Goal: Transaction & Acquisition: Purchase product/service

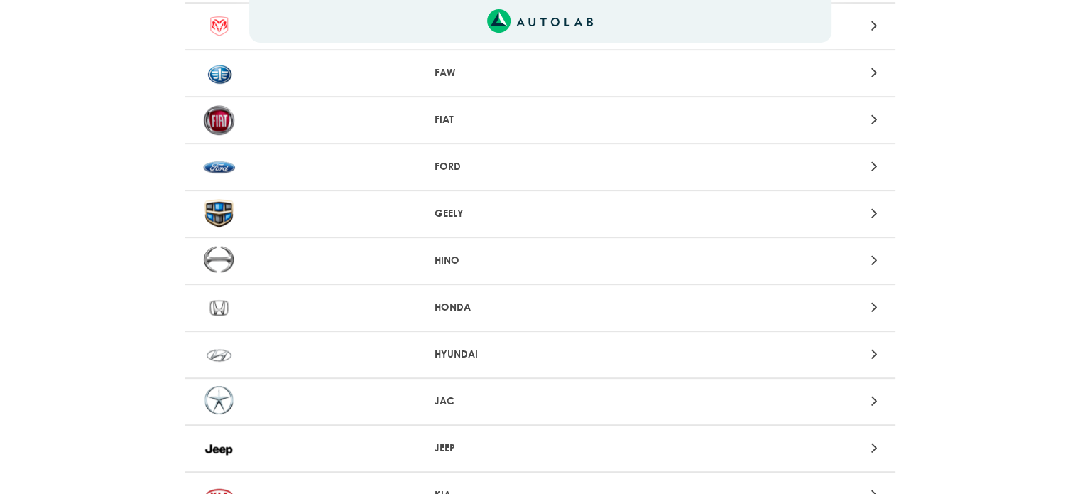
scroll to position [591, 0]
click at [533, 161] on p "FORD" at bounding box center [540, 165] width 211 height 15
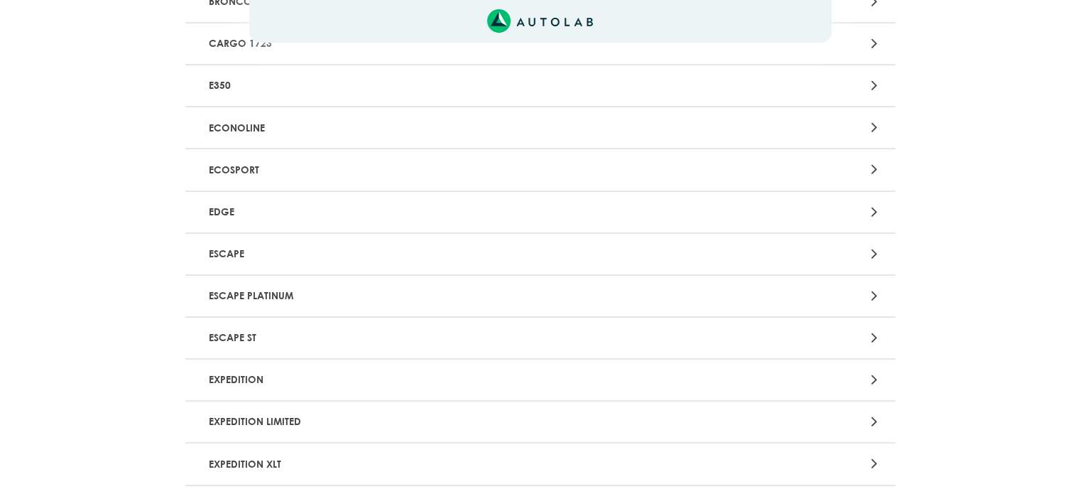
scroll to position [268, 0]
click at [496, 167] on p "ECOSPORT" at bounding box center [424, 168] width 443 height 26
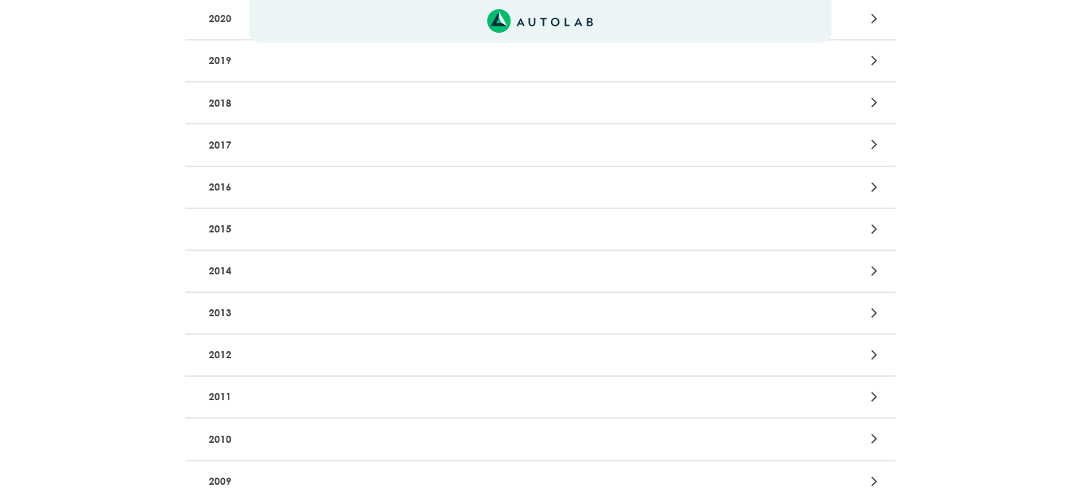
scroll to position [329, 0]
click at [346, 258] on p "2014" at bounding box center [424, 269] width 443 height 26
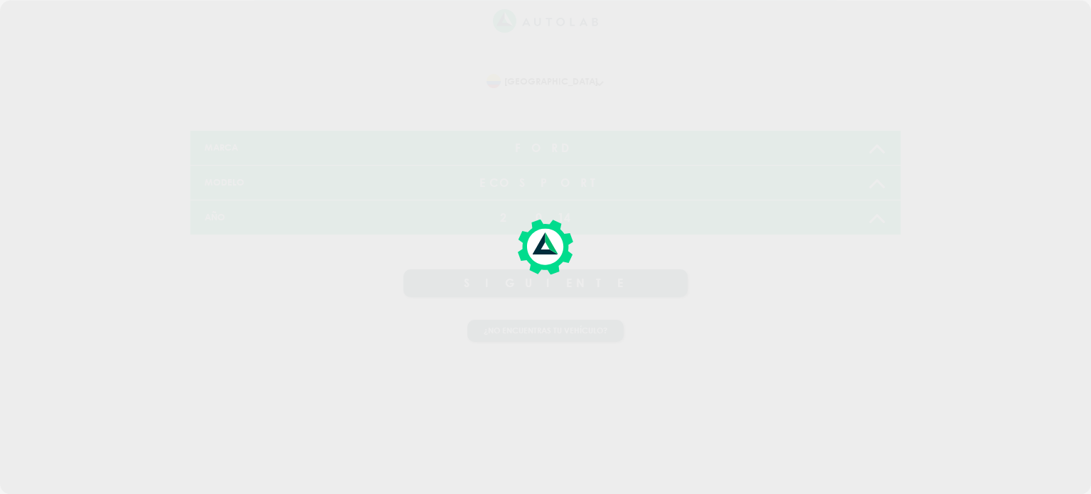
click at [517, 295] on div at bounding box center [545, 247] width 1091 height 494
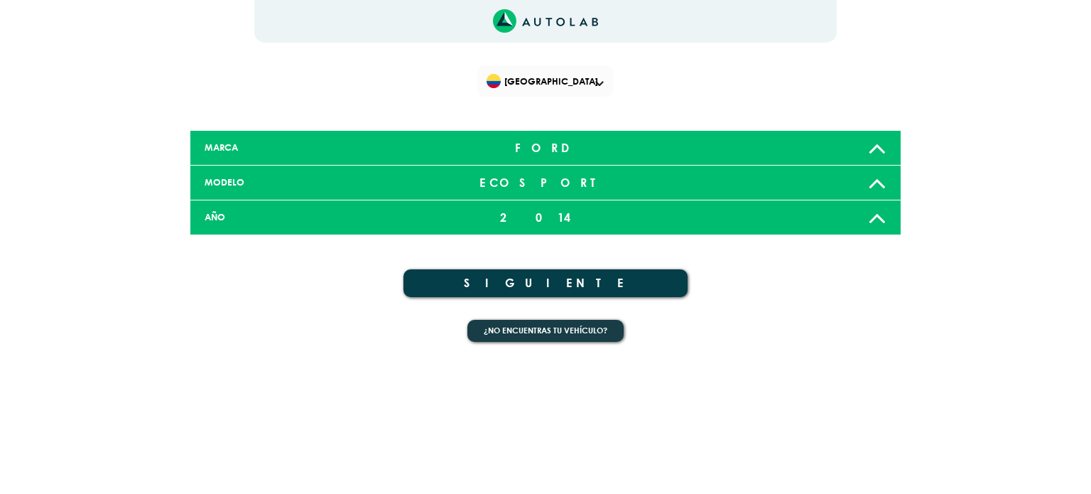
click at [517, 295] on button "SIGUIENTE" at bounding box center [545, 283] width 284 height 28
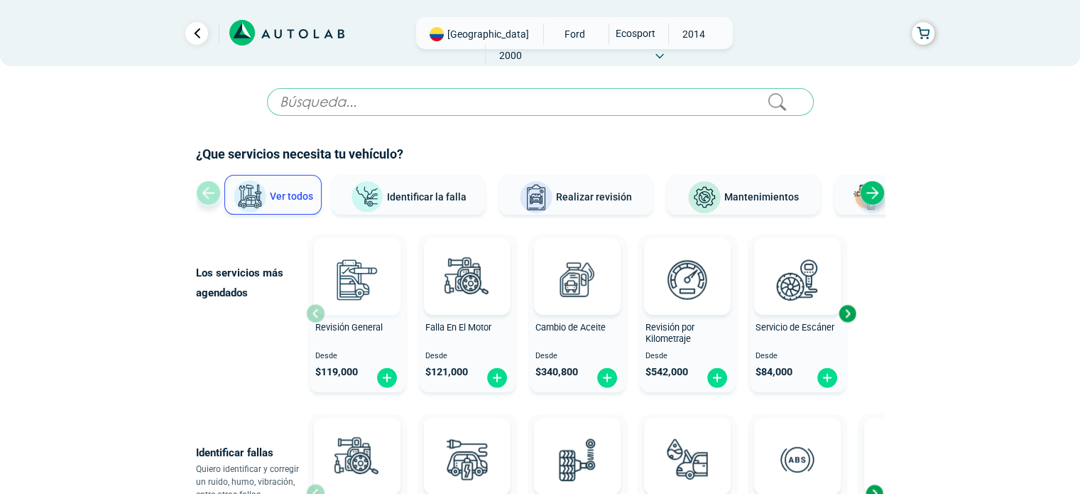
click at [359, 285] on img at bounding box center [357, 279] width 63 height 63
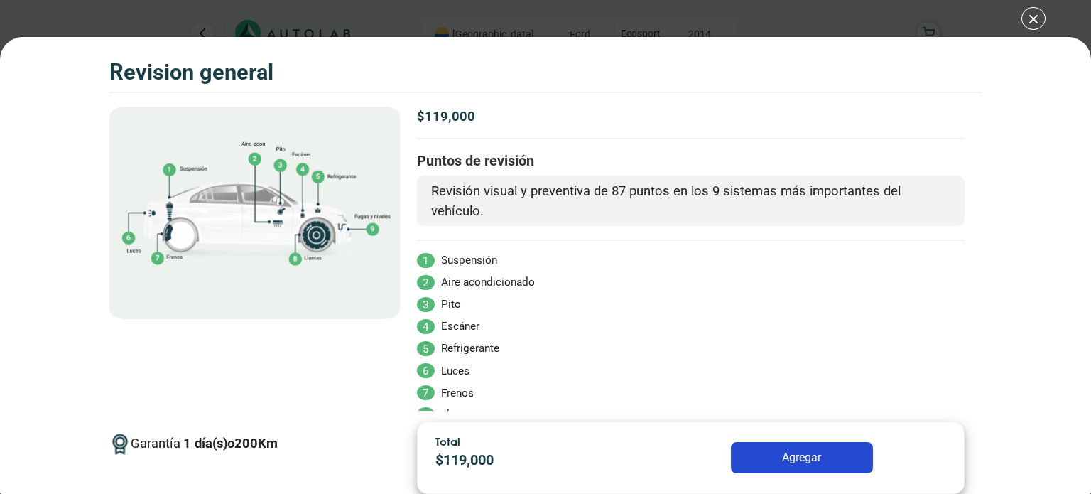
scroll to position [62, 0]
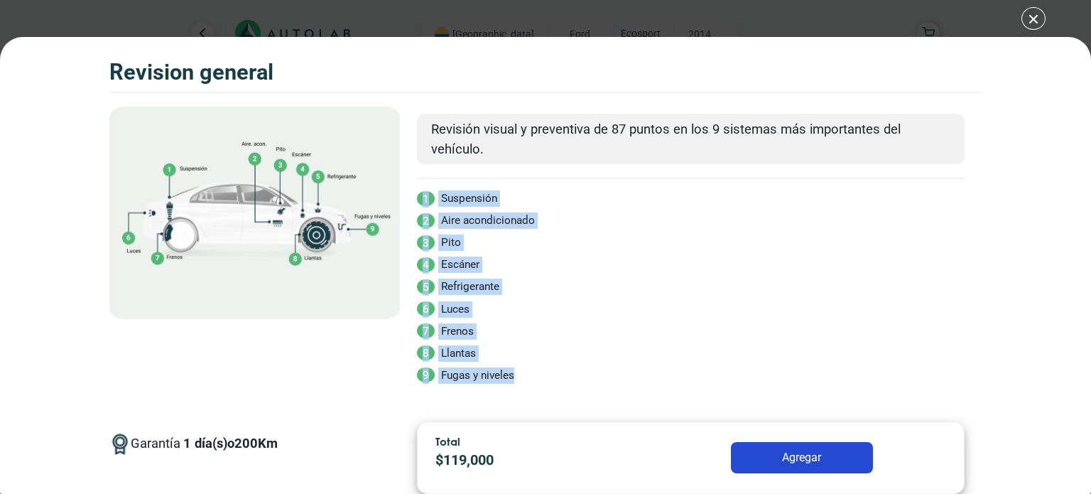
drag, startPoint x: 420, startPoint y: 187, endPoint x: 529, endPoint y: 382, distance: 223.9
click at [529, 382] on div "$ 119,000 REVISION GENERAL Puntos de revisión Revisión visual y preventiva de 8…" at bounding box center [691, 259] width 582 height 304
copy ul "1 Suspensión 2 Aire acondicionado 3 Pito 4 Escáner 5 Refrigerante 6 Luces 7 Fre…"
click at [622, 262] on li "4 Escáner" at bounding box center [691, 264] width 548 height 16
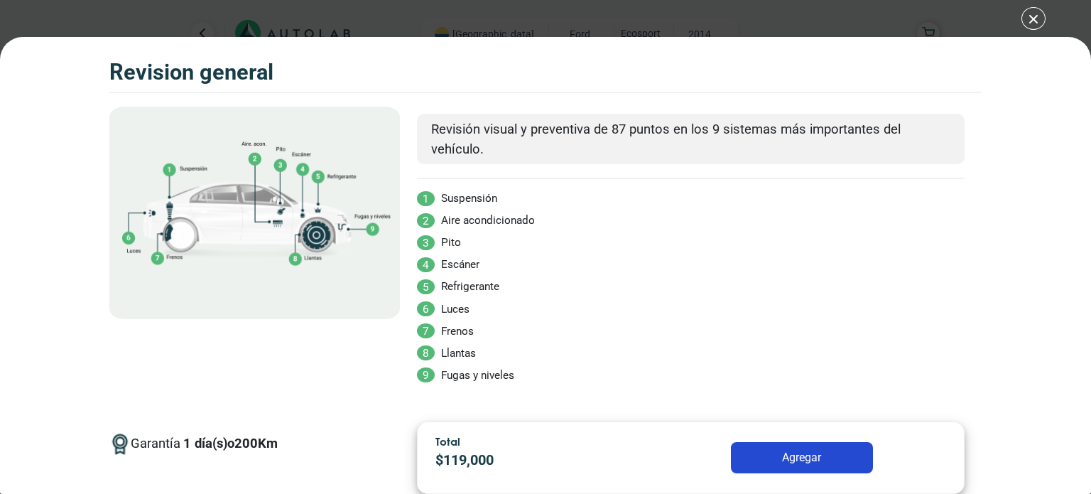
scroll to position [0, 0]
